Goal: Complete application form

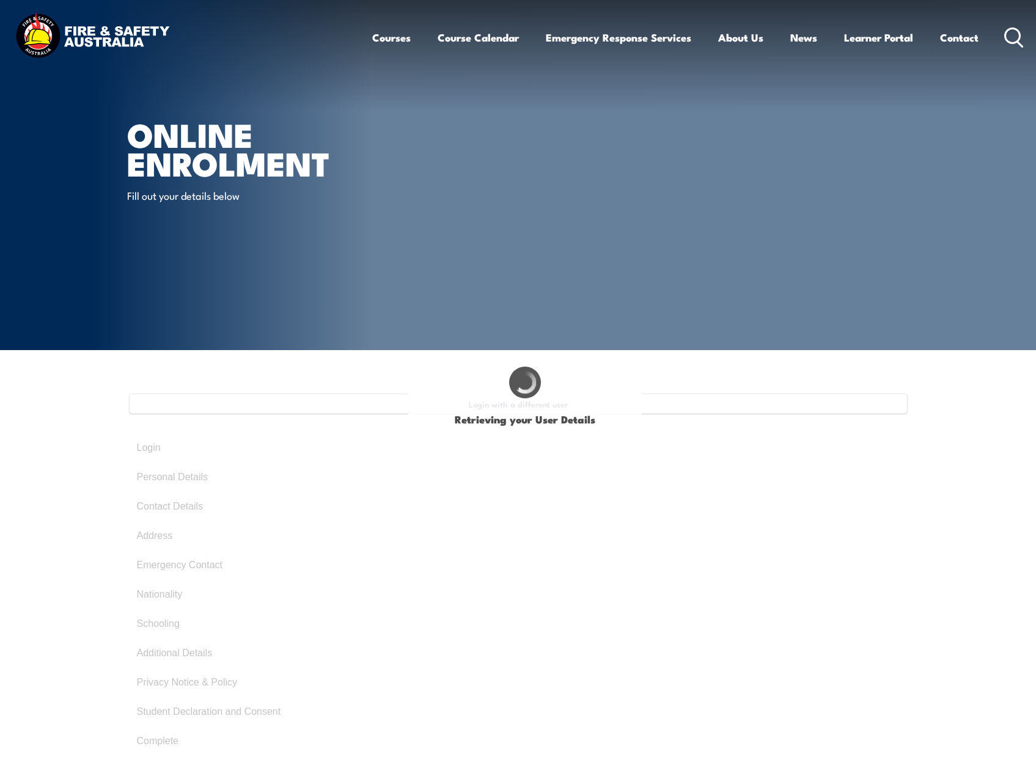
select select "Mr"
type input "[PERSON_NAME]"
type input "[DATE]"
type input "5SASJF9R53"
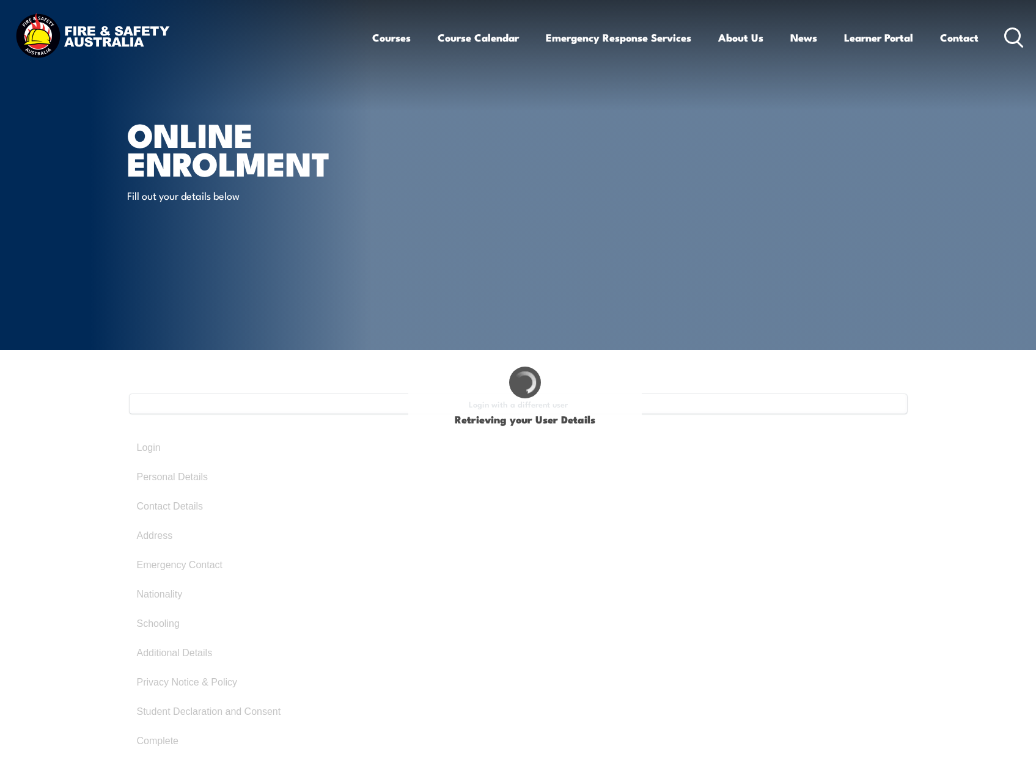
select select "M"
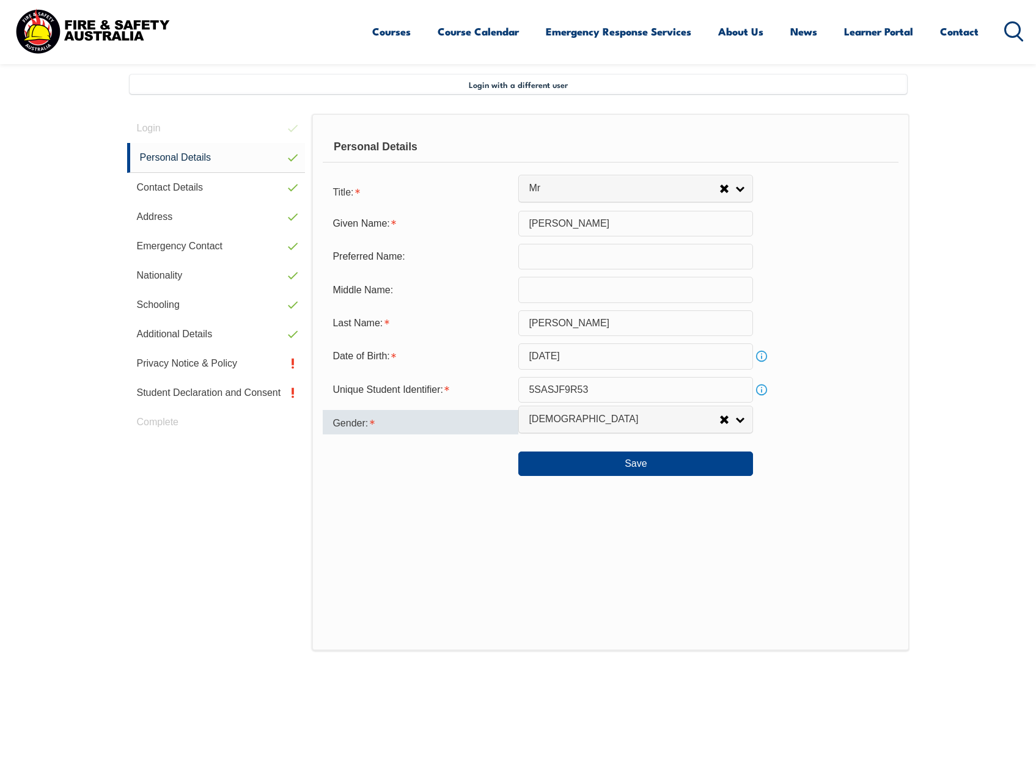
scroll to position [333, 0]
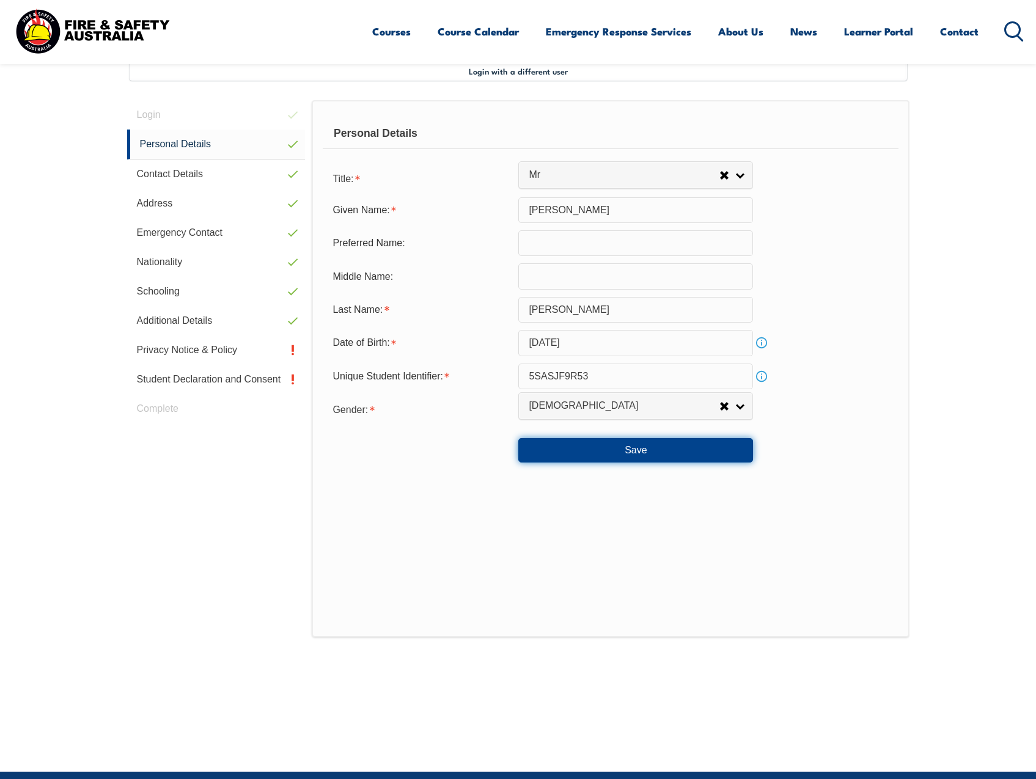
click at [633, 454] on button "Save" at bounding box center [635, 450] width 235 height 24
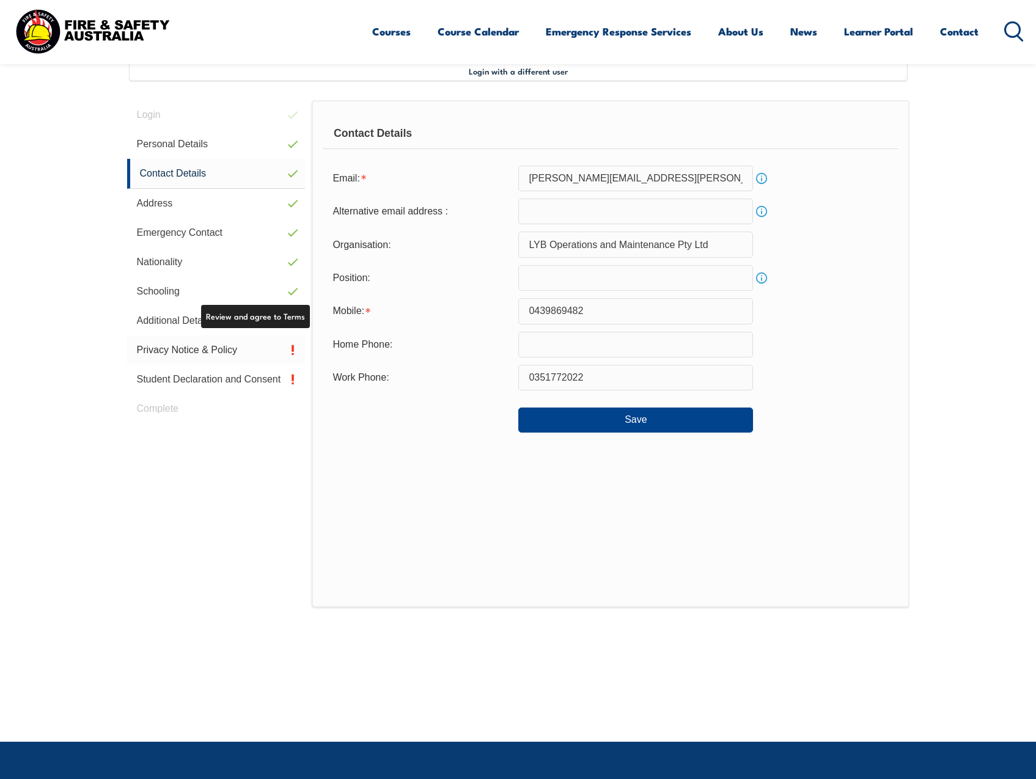
click at [266, 359] on link "Privacy Notice & Policy" at bounding box center [216, 350] width 179 height 29
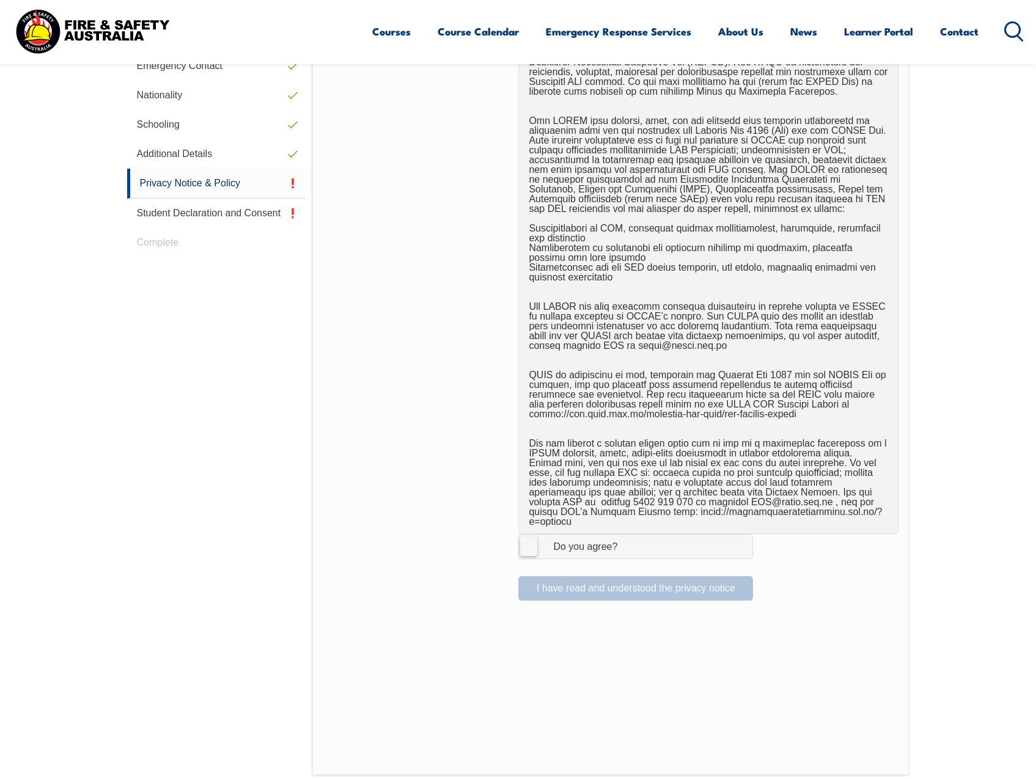
scroll to position [517, 0]
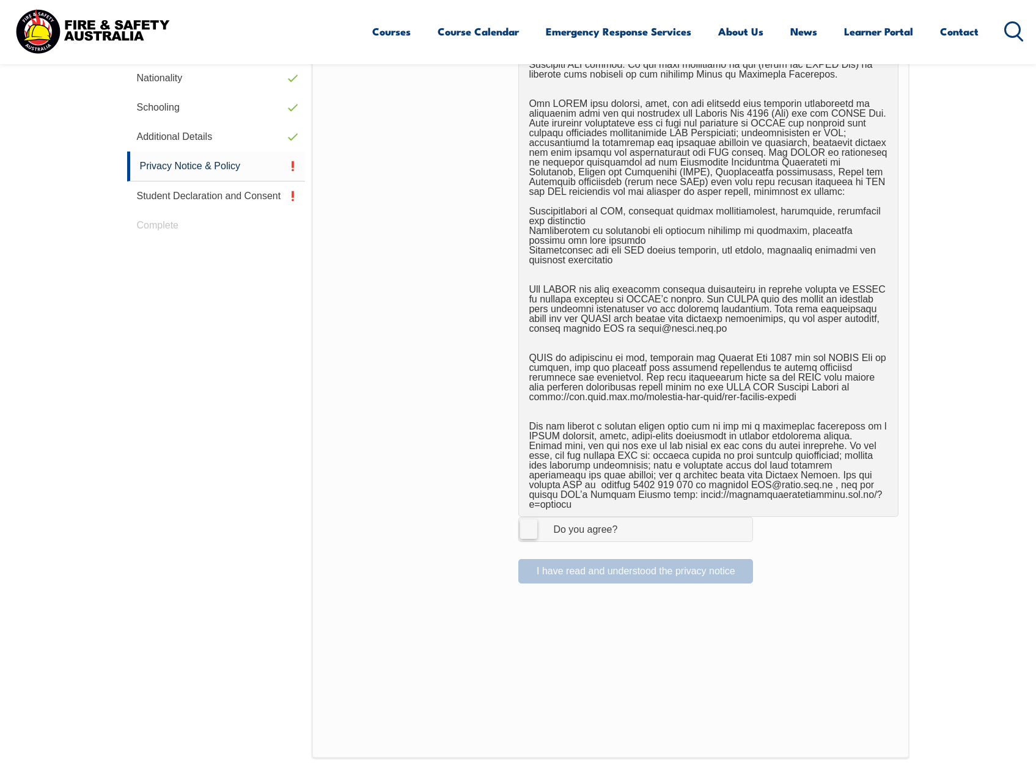
drag, startPoint x: 528, startPoint y: 523, endPoint x: 538, endPoint y: 534, distance: 15.1
click at [529, 524] on label "I Agree Do you agree?" at bounding box center [635, 529] width 235 height 24
click at [627, 524] on input "I Agree Do you agree?" at bounding box center [637, 529] width 21 height 23
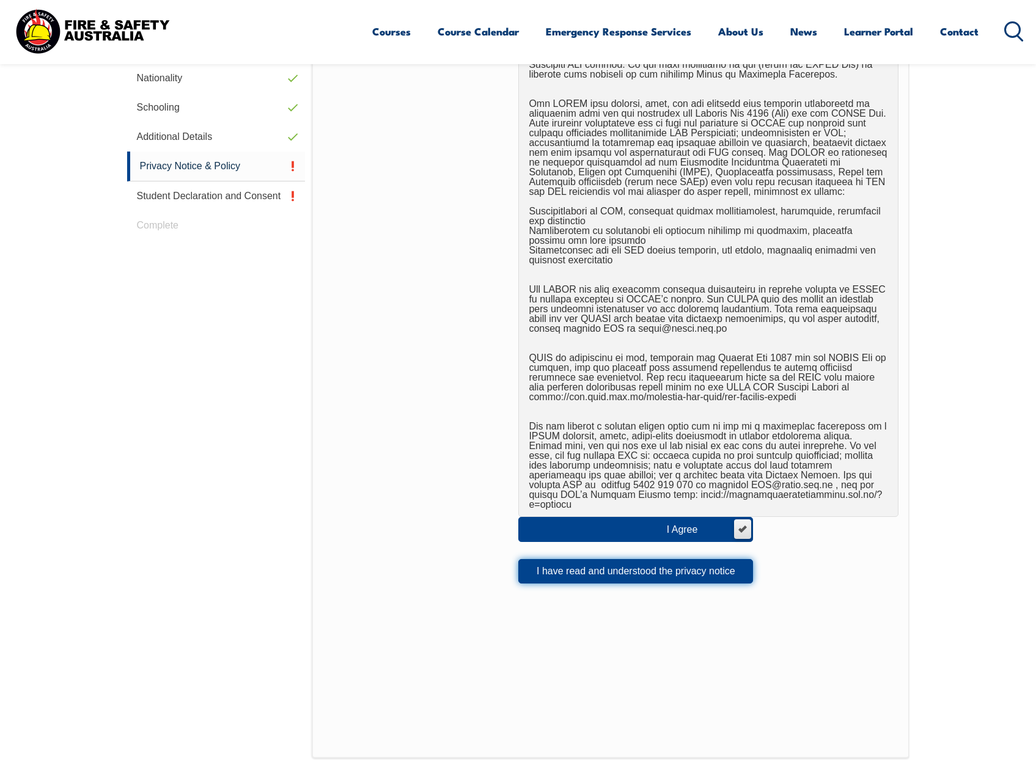
click at [566, 559] on button "I have read and understood the privacy notice" at bounding box center [635, 571] width 235 height 24
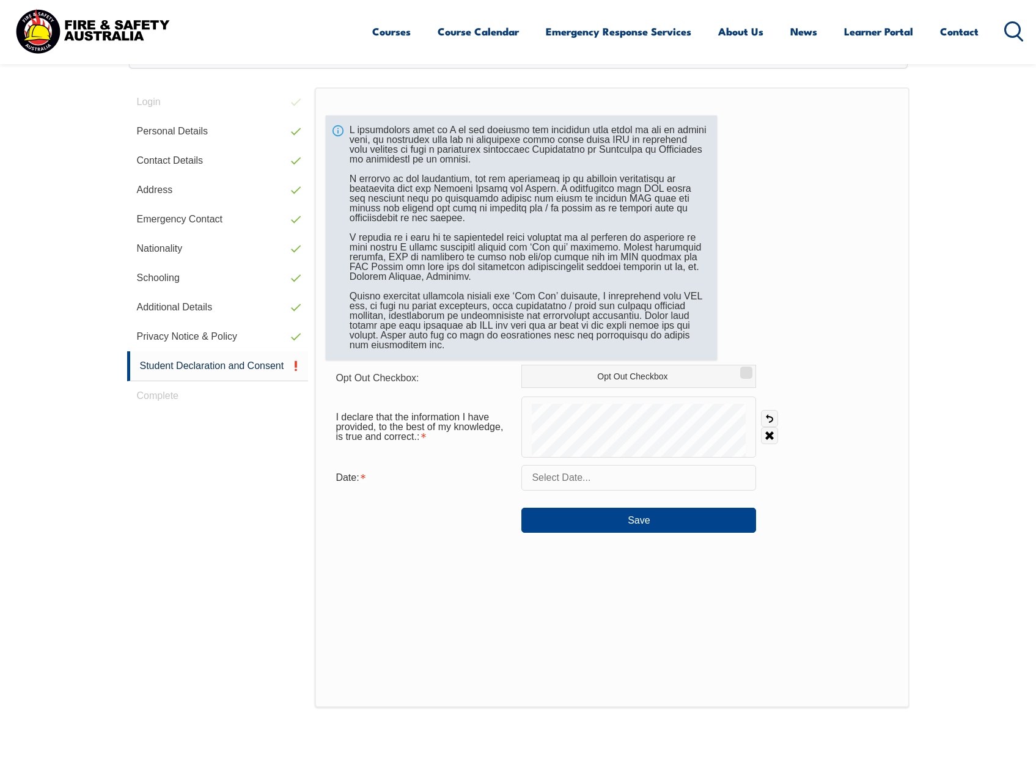
scroll to position [333, 0]
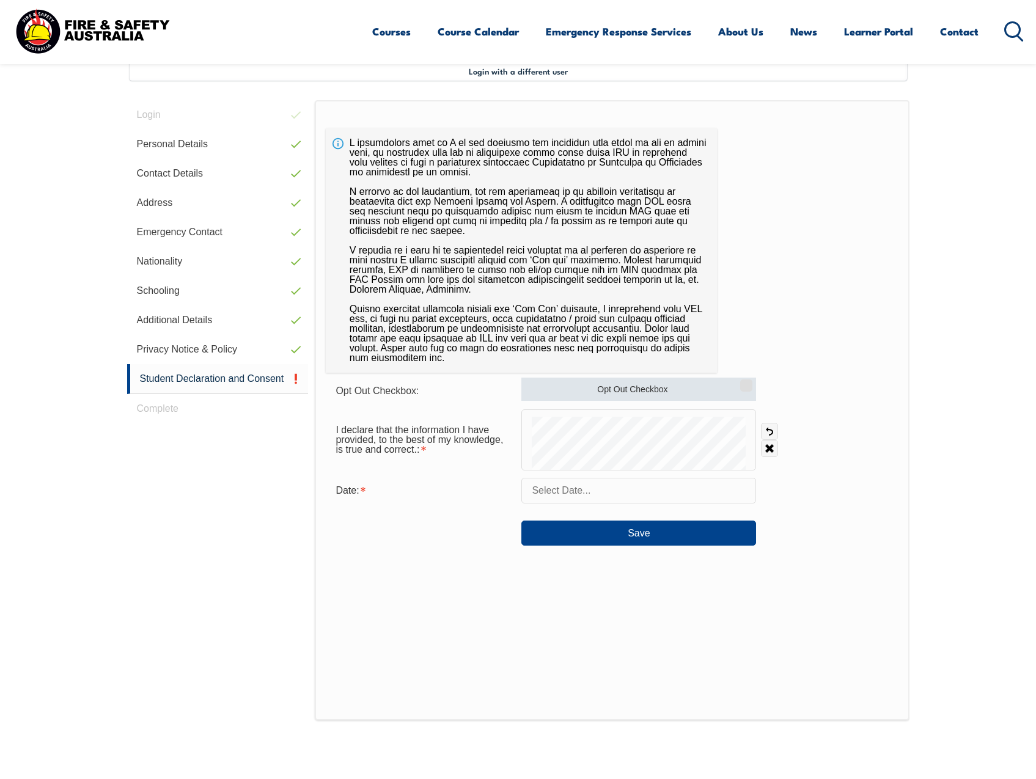
click at [684, 389] on label "Opt Out Checkbox" at bounding box center [638, 389] width 235 height 23
click at [741, 382] on input "Opt Out Checkbox" at bounding box center [744, 381] width 7 height 1
click at [688, 389] on label "Opt Out Checkbox" at bounding box center [638, 389] width 235 height 23
click at [741, 382] on input "Opt Out Checkbox" at bounding box center [744, 381] width 7 height 1
checkbox input "false"
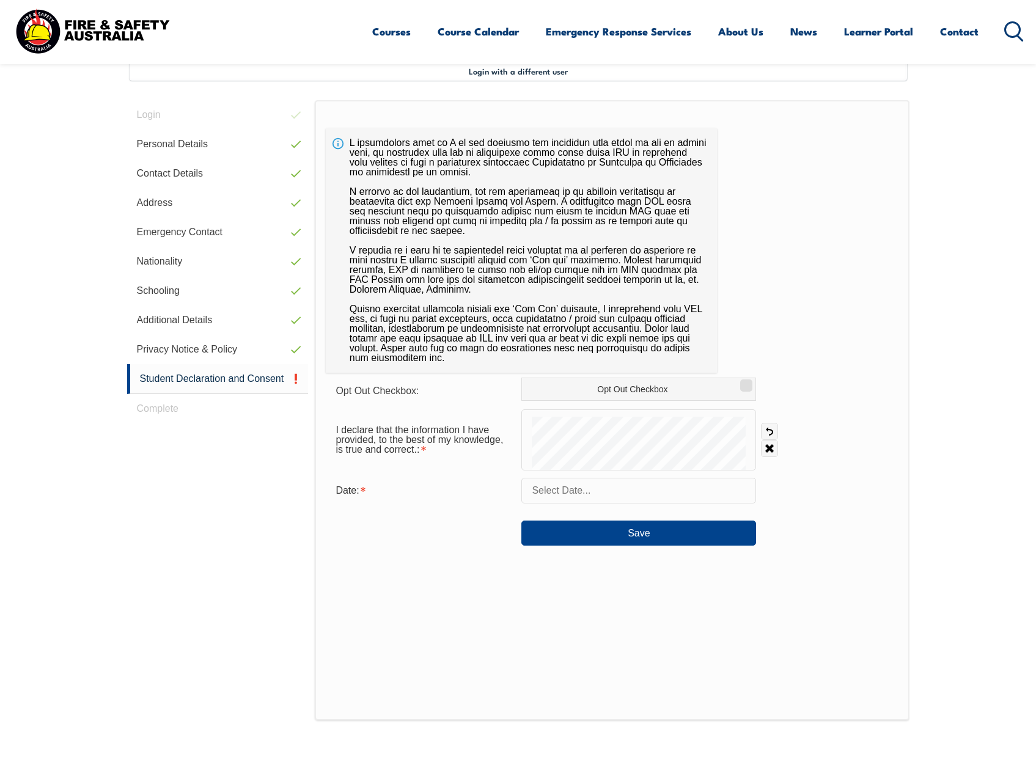
click at [571, 408] on form "Opt Out Checkbox: Opt Out Checkbox I declare that the information I have provid…" at bounding box center [612, 462] width 572 height 168
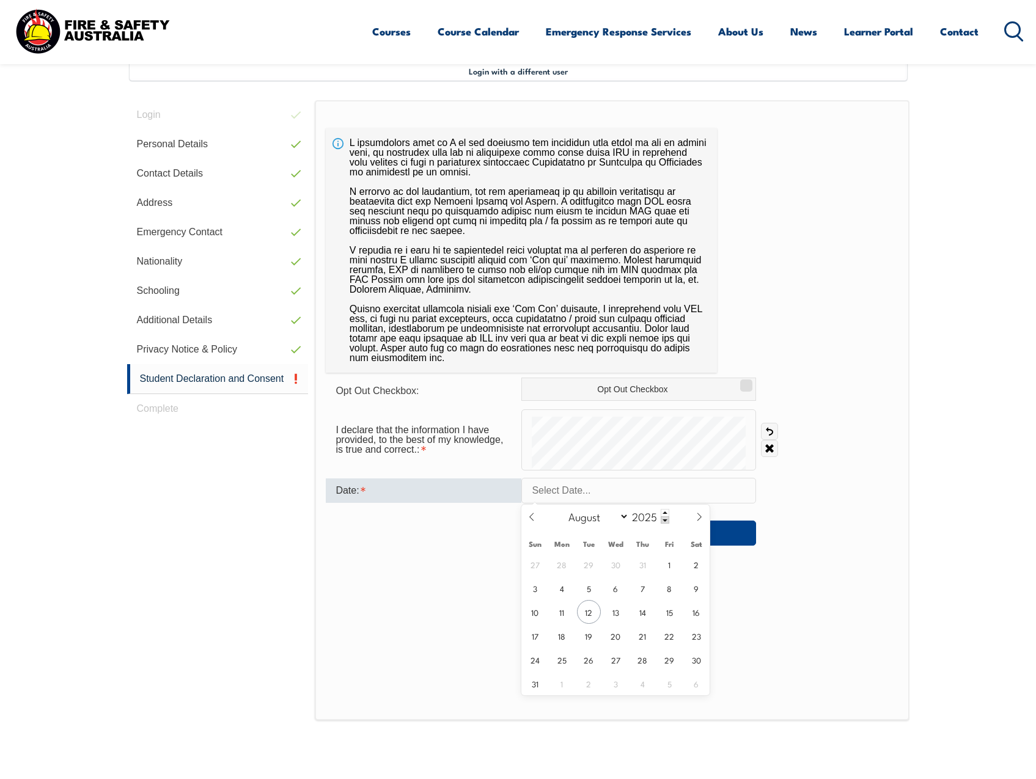
click at [573, 488] on input "text" at bounding box center [638, 491] width 235 height 26
click at [586, 610] on span "12" at bounding box center [589, 612] width 24 height 24
type input "[DATE]"
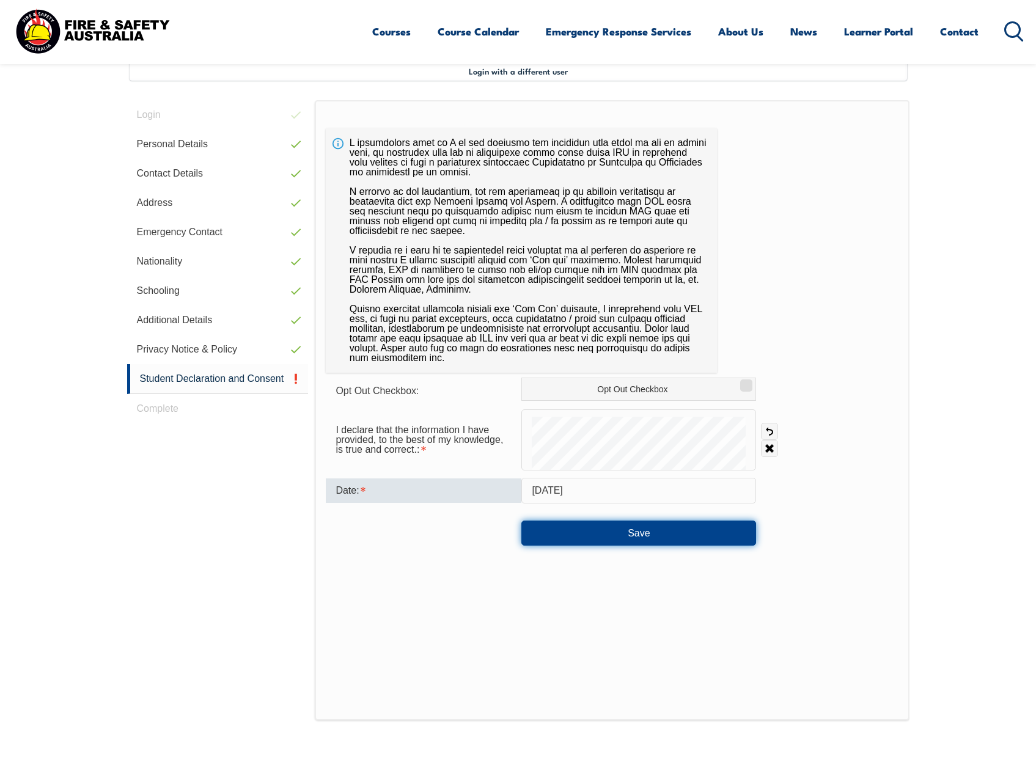
click at [629, 530] on button "Save" at bounding box center [638, 533] width 235 height 24
